Goal: Information Seeking & Learning: Find contact information

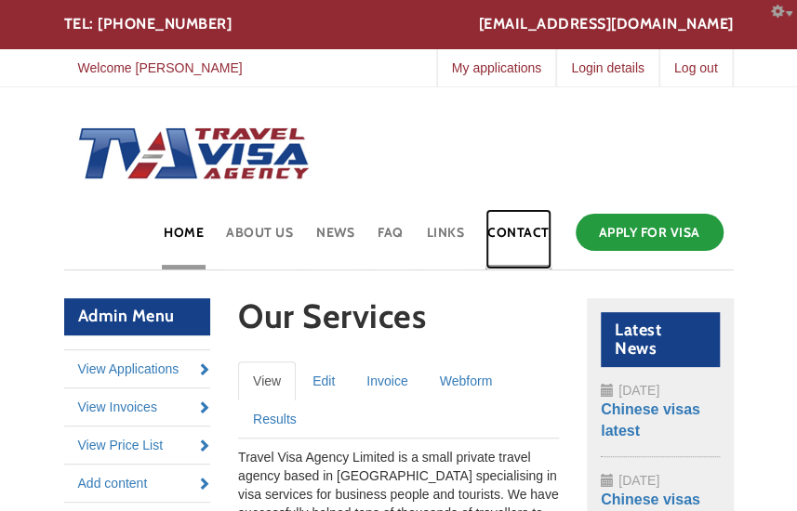
click at [527, 235] on link "Contact" at bounding box center [518, 239] width 66 height 60
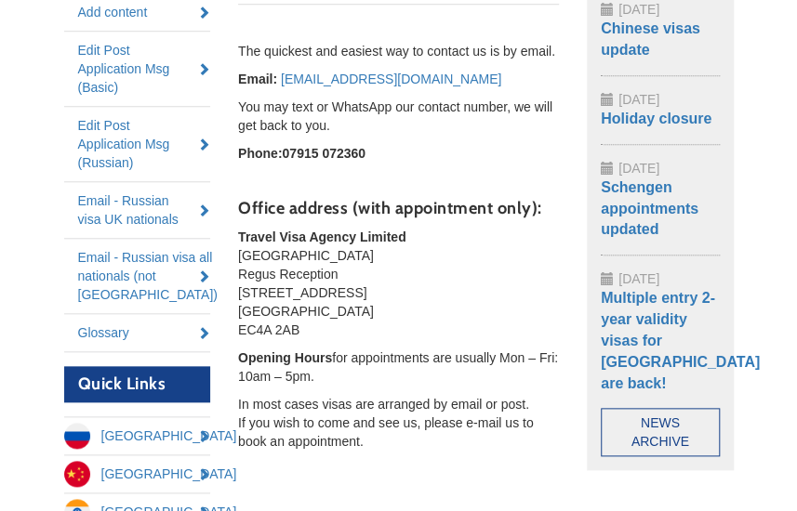
scroll to position [476, 0]
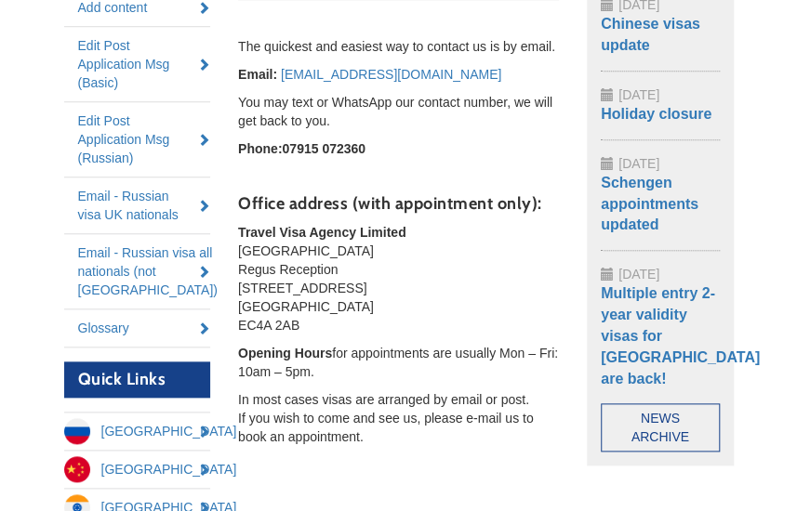
drag, startPoint x: 236, startPoint y: 230, endPoint x: 312, endPoint y: 321, distance: 118.8
click at [312, 321] on section "Contact Travel Visa Agency Primary tabs View (active tab) Edit Invoice Webform …" at bounding box center [398, 175] width 349 height 707
copy p "Travel Visa Agency Limited Ludgate House Regus Reception 107 Fleet Street Londo…"
click at [738, 254] on aside "Configure Configure block Latest News Configure Configure block 1st May 2025 Ch…" at bounding box center [660, 158] width 175 height 672
